Goal: Navigation & Orientation: Go to known website

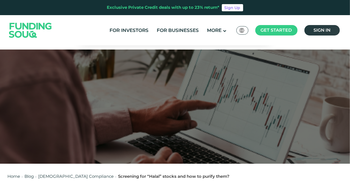
drag, startPoint x: 330, startPoint y: 30, endPoint x: 320, endPoint y: 30, distance: 9.9
click at [330, 30] on span "Sign in" at bounding box center [322, 29] width 17 height 5
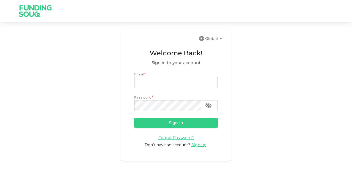
click at [35, 9] on img at bounding box center [35, 11] width 41 height 22
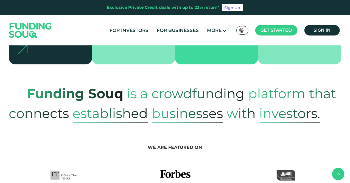
scroll to position [192, 0]
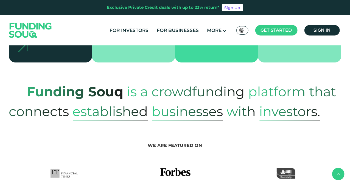
click at [21, 30] on img at bounding box center [31, 30] width 54 height 28
